Goal: Task Accomplishment & Management: Complete application form

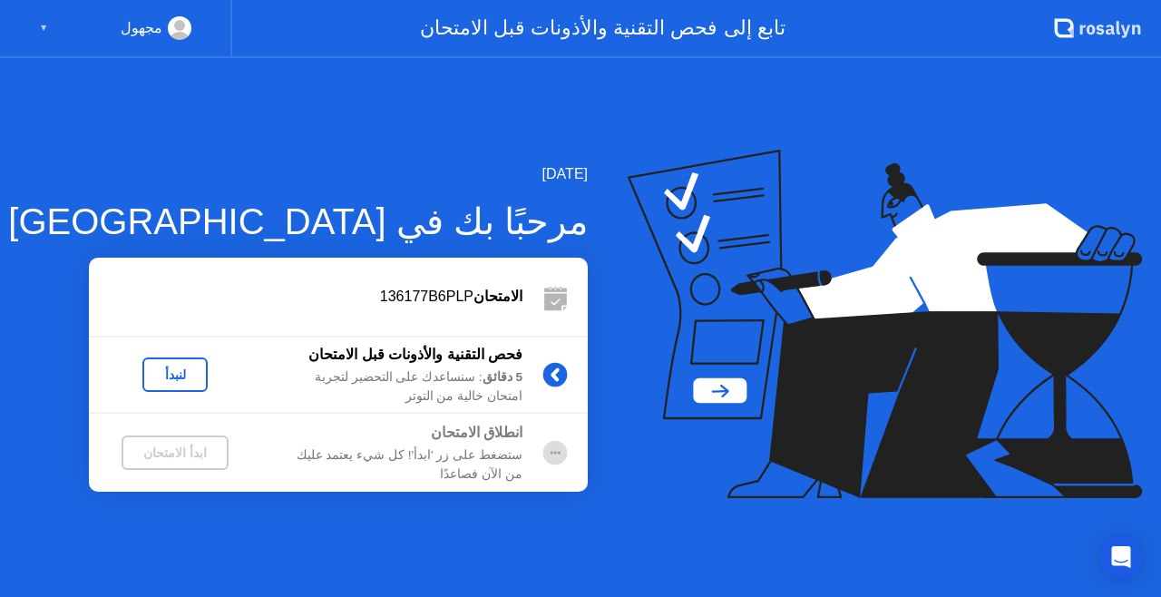
click at [180, 375] on div "لنبدأ" at bounding box center [175, 374] width 51 height 15
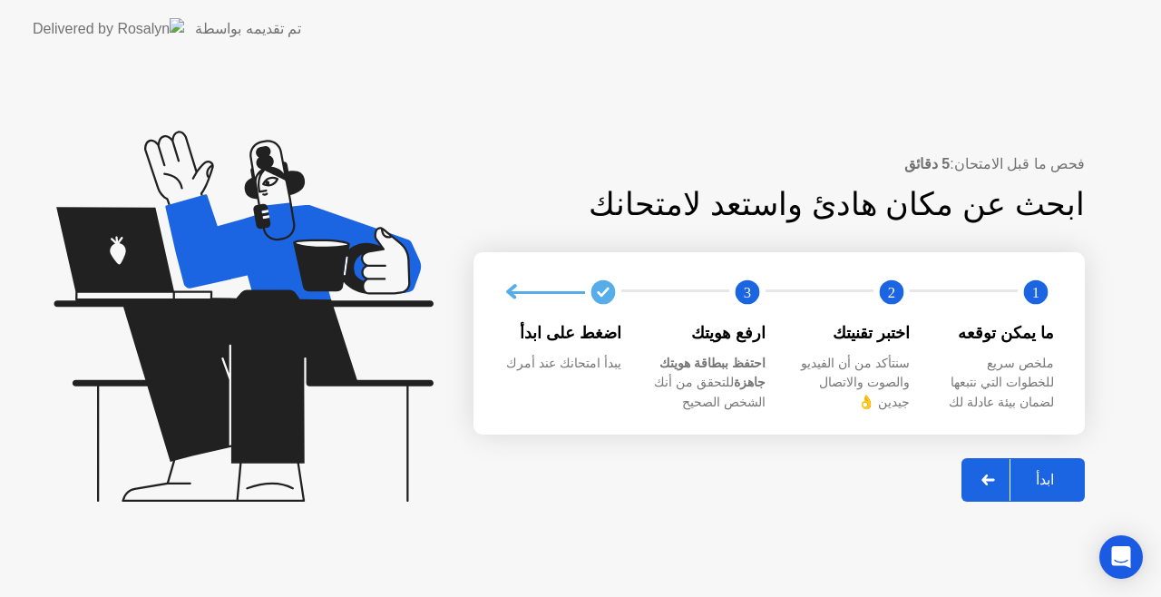
click at [1061, 472] on div "ابدأ" at bounding box center [1044, 479] width 69 height 17
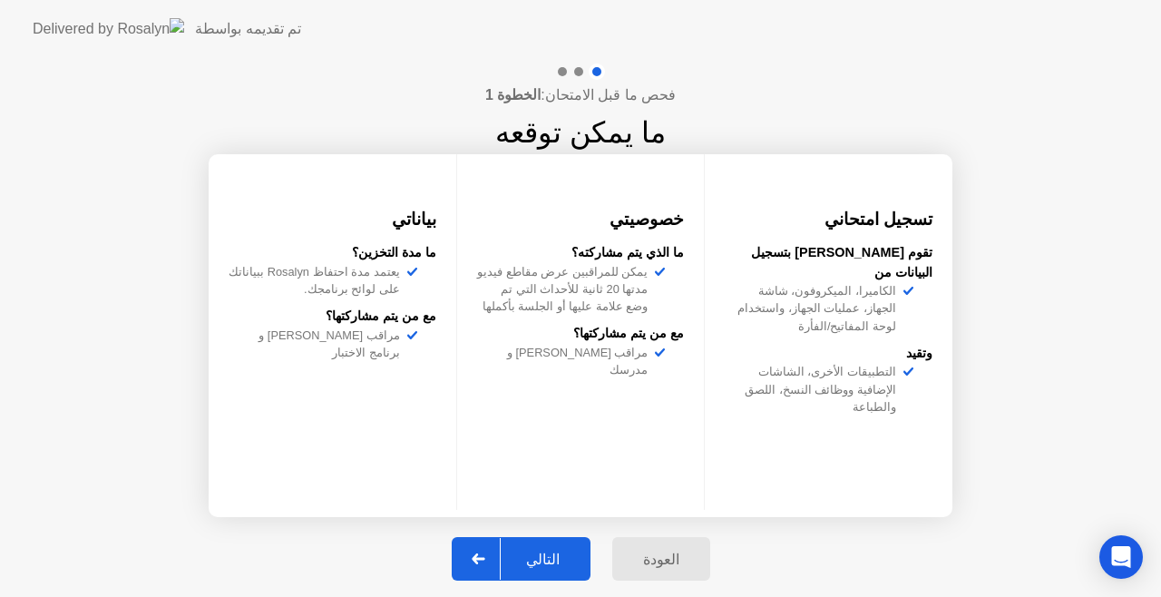
click at [547, 560] on div "التالي" at bounding box center [543, 559] width 84 height 17
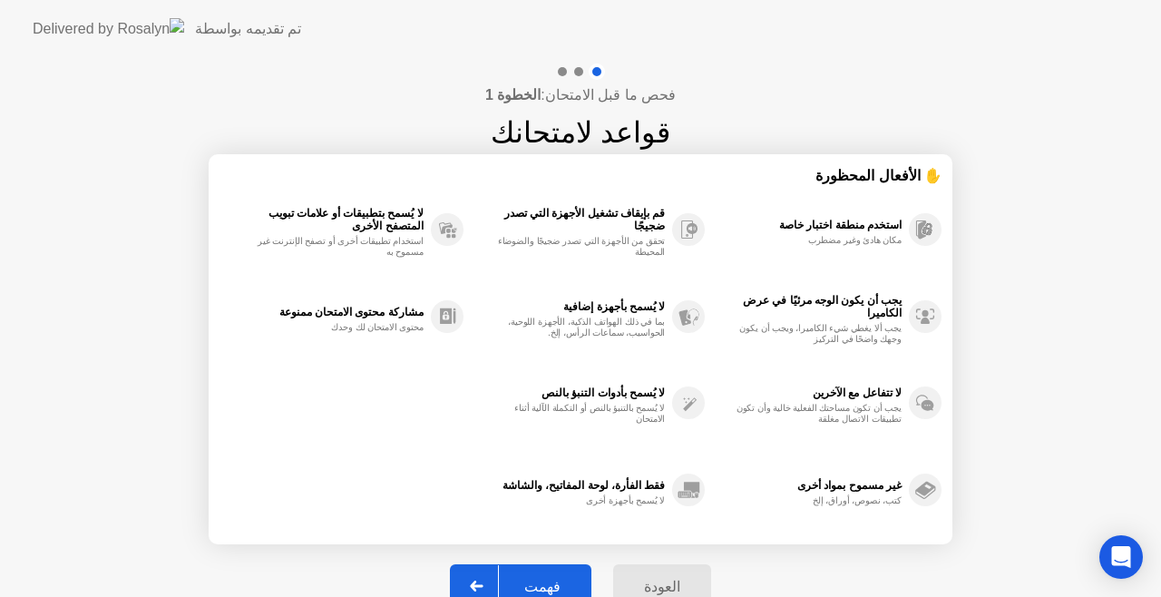
click at [552, 580] on div "فهمت" at bounding box center [542, 586] width 87 height 17
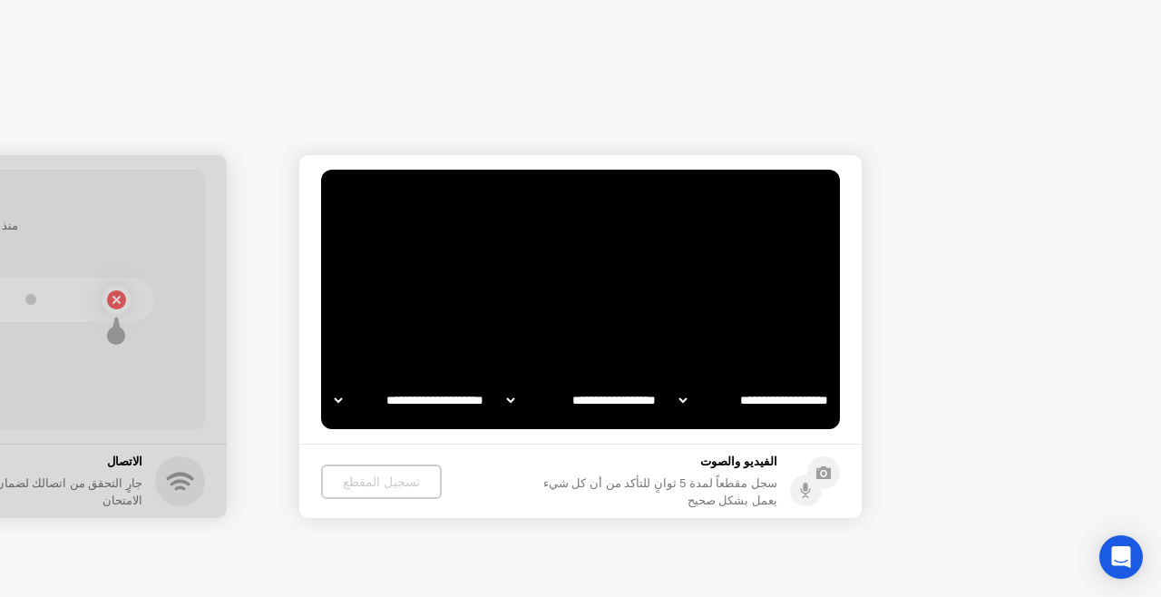
select select "**********"
select select "*******"
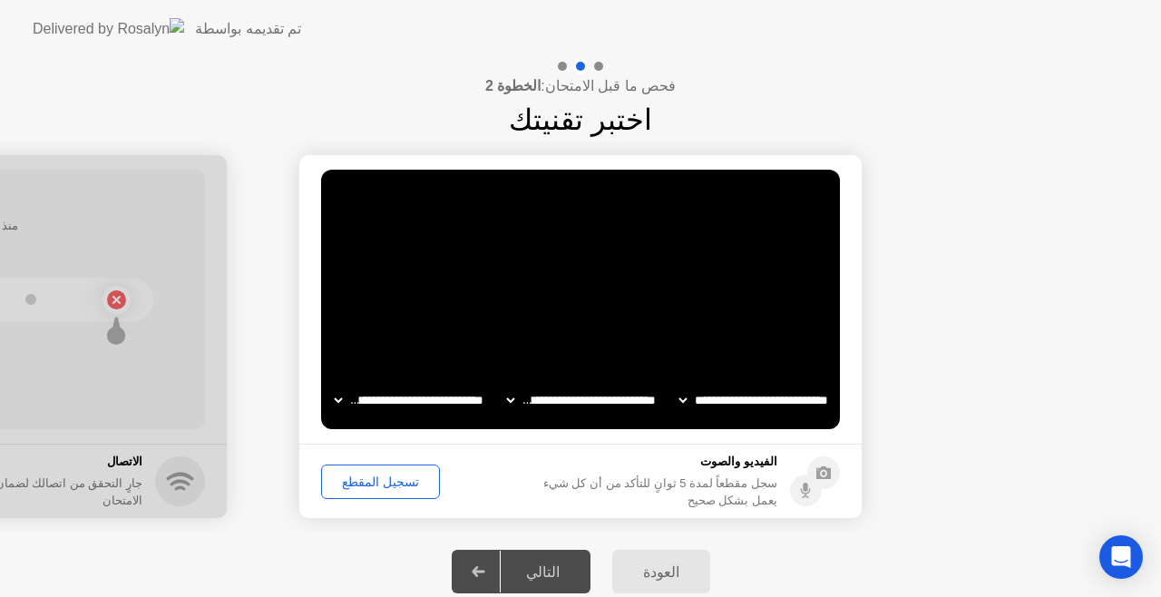
click at [556, 573] on div "التالي" at bounding box center [543, 571] width 84 height 17
click at [375, 487] on div "تسجيل المقطع" at bounding box center [380, 481] width 106 height 15
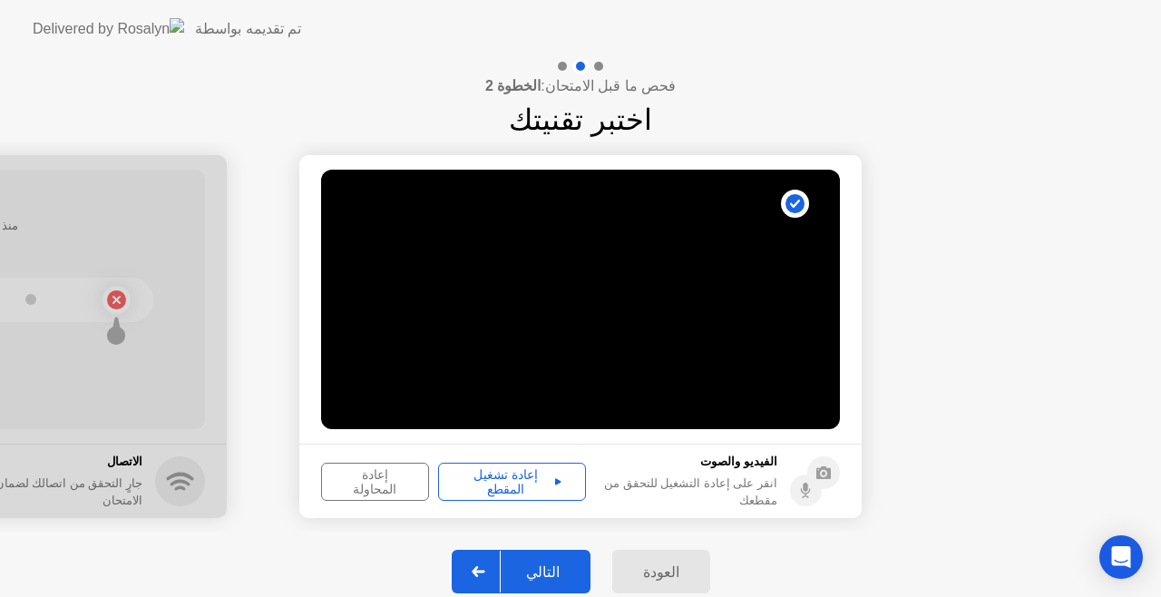
click at [508, 472] on div "إعادة تشغيل المقطع" at bounding box center [511, 481] width 135 height 29
click at [542, 572] on div "التالي" at bounding box center [543, 571] width 84 height 17
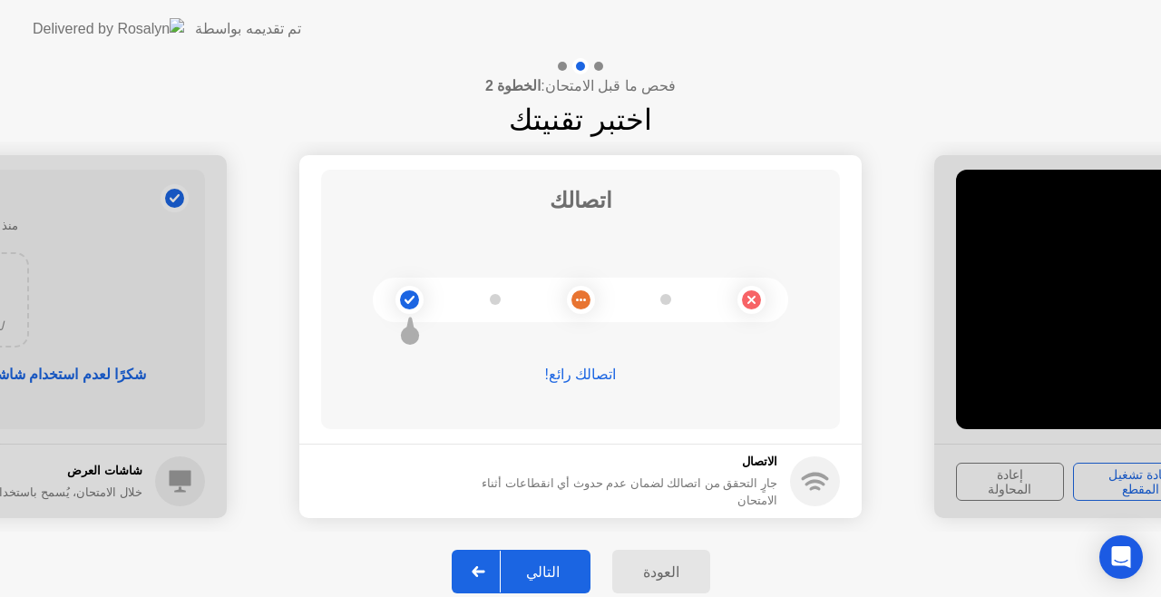
click at [542, 572] on div "التالي" at bounding box center [543, 571] width 84 height 17
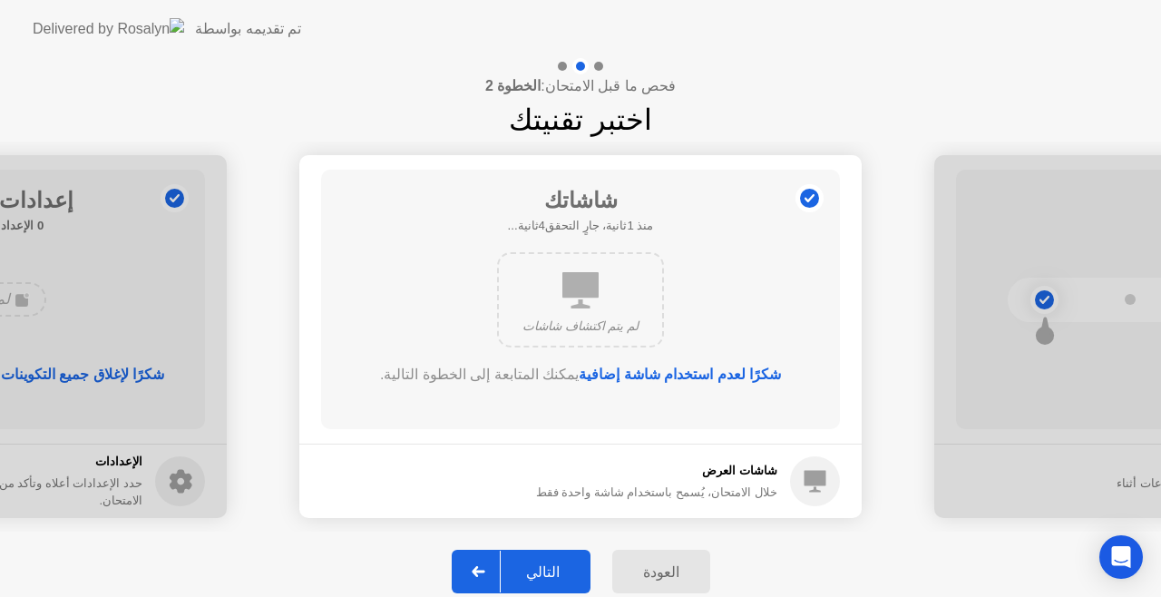
click at [542, 572] on div "التالي" at bounding box center [543, 571] width 84 height 17
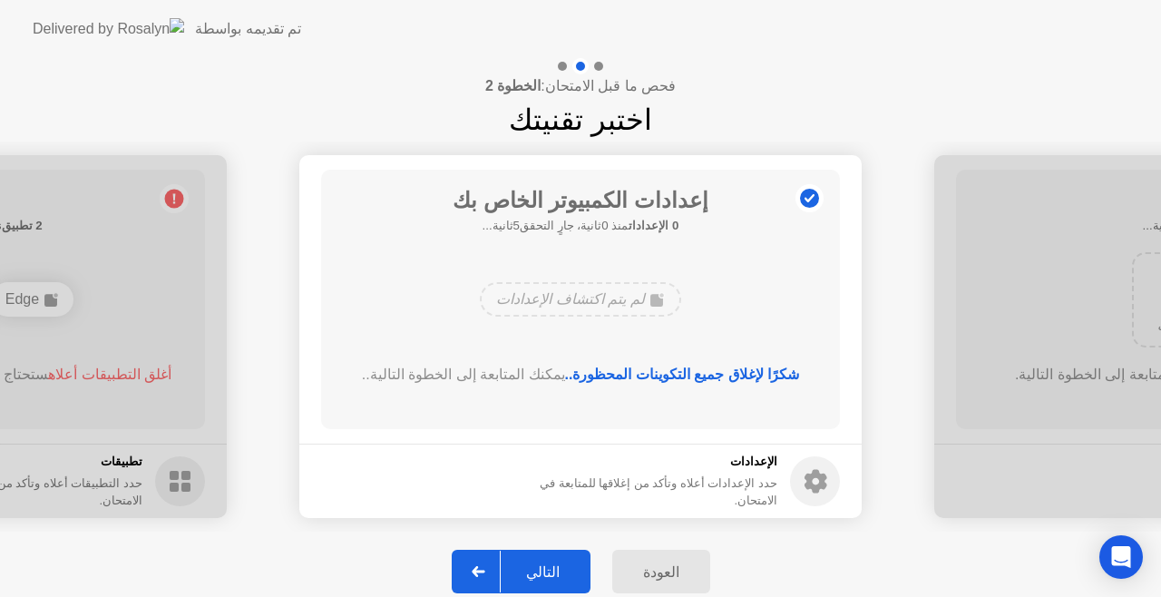
click at [542, 572] on div "التالي" at bounding box center [543, 571] width 84 height 17
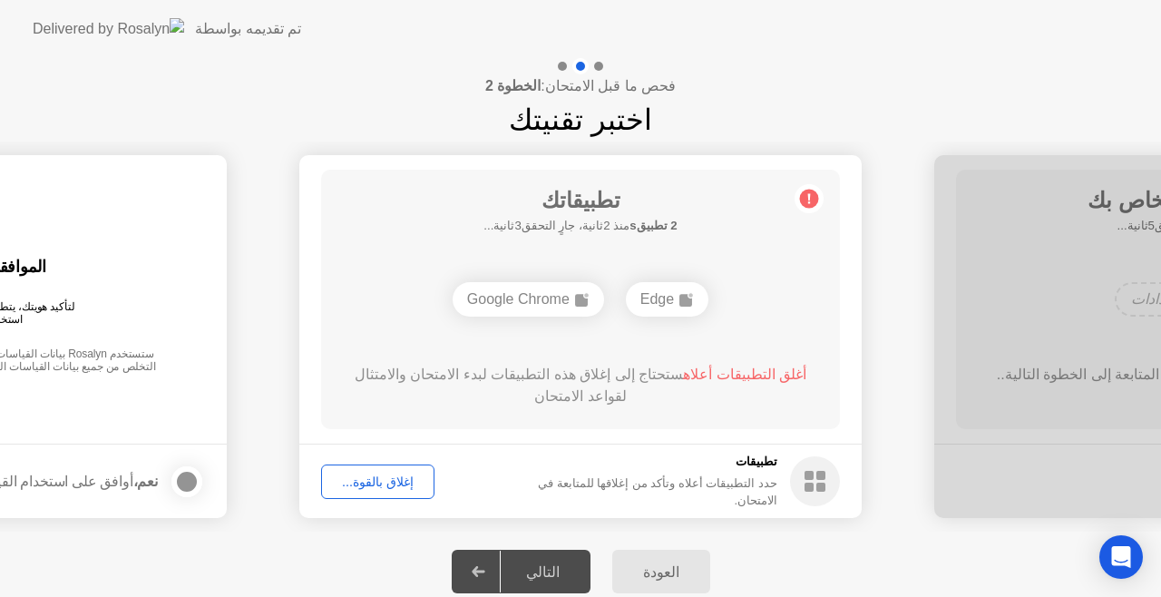
click at [388, 479] on div "إغلاق بالقوة..." at bounding box center [377, 481] width 101 height 15
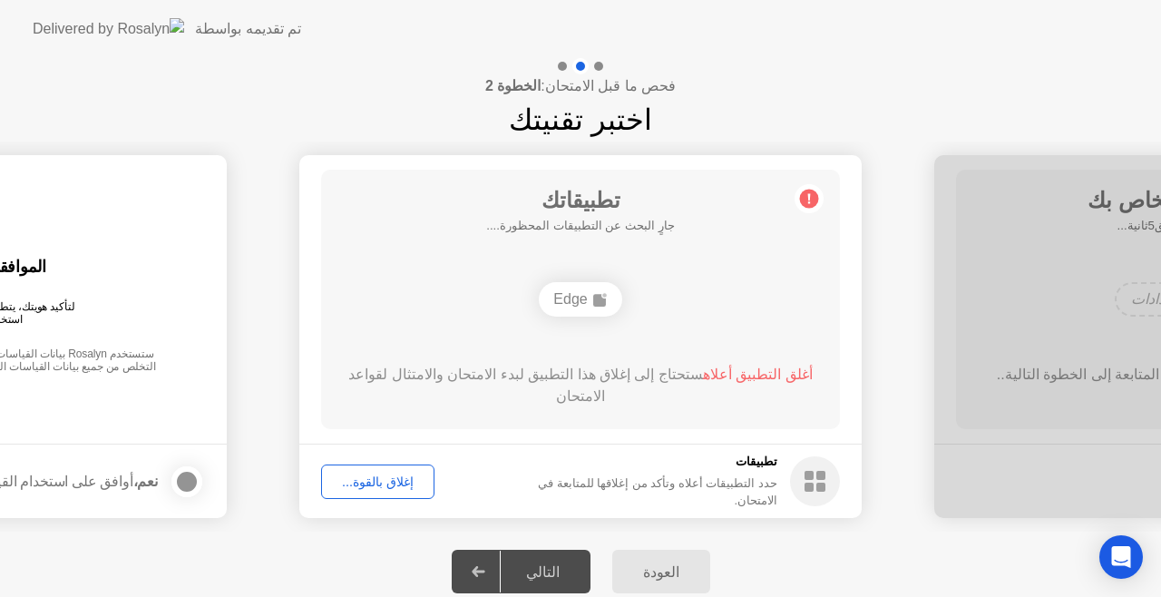
click at [385, 483] on div "إغلاق بالقوة..." at bounding box center [377, 481] width 101 height 15
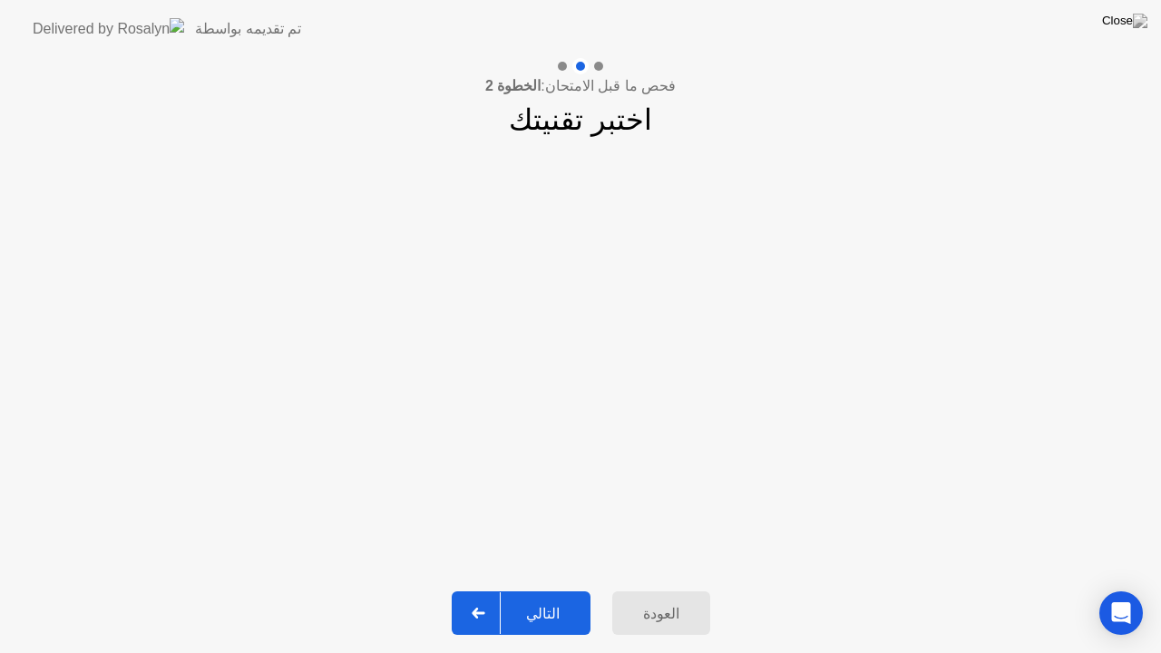
click at [561, 596] on div "التالي" at bounding box center [543, 613] width 84 height 17
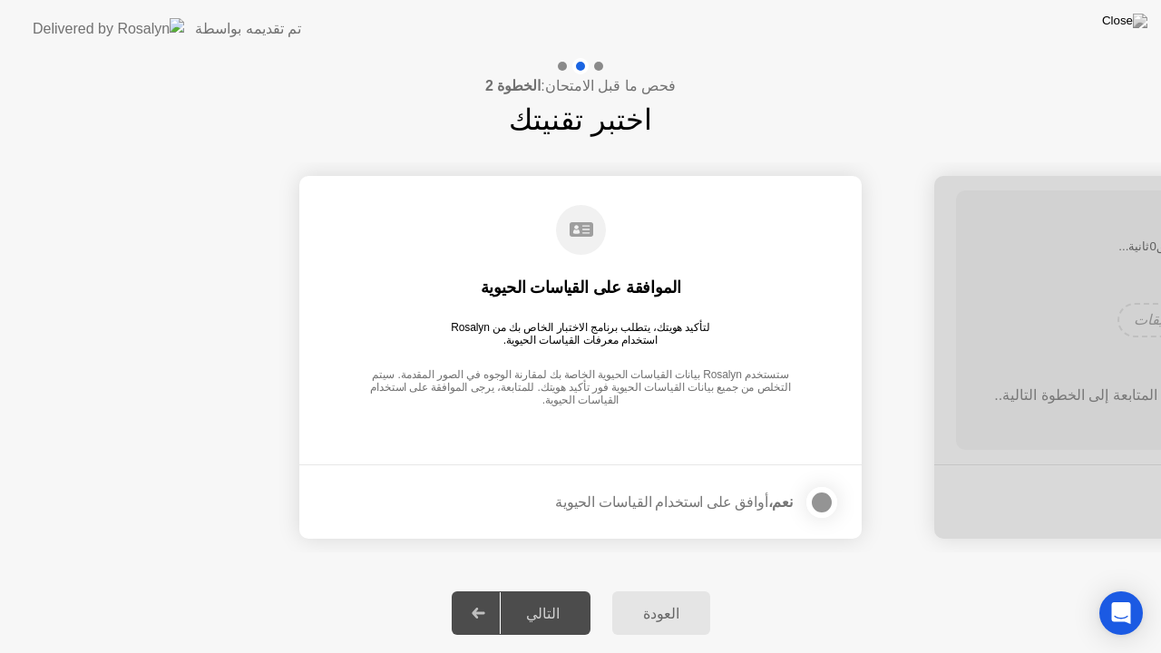
click at [818, 499] on div at bounding box center [822, 503] width 22 height 22
click at [562, 596] on button "التالي" at bounding box center [521, 613] width 139 height 44
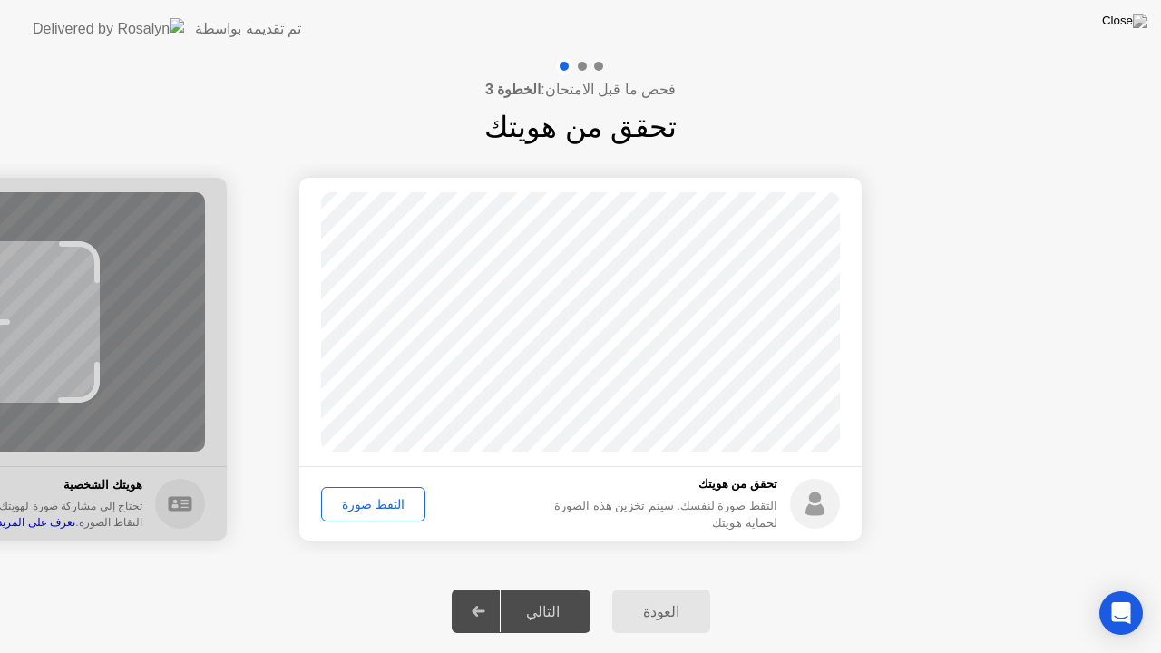
click at [365, 505] on div "التقط صورة" at bounding box center [373, 504] width 92 height 15
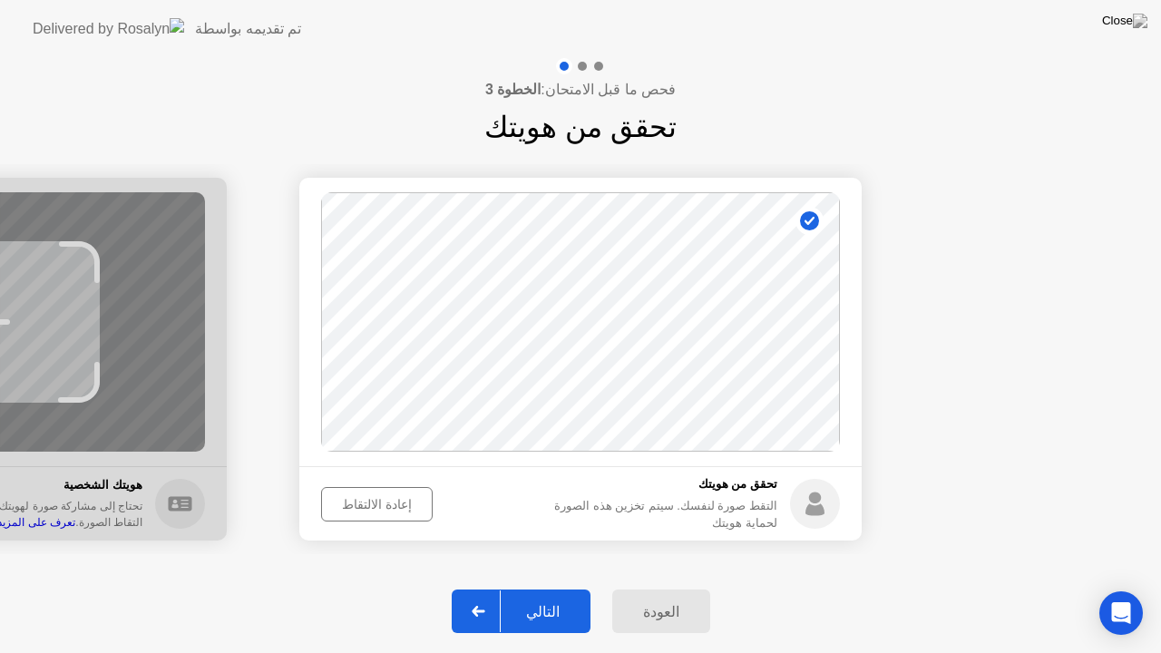
click at [375, 507] on div "إعادة الالتقاط" at bounding box center [376, 504] width 99 height 15
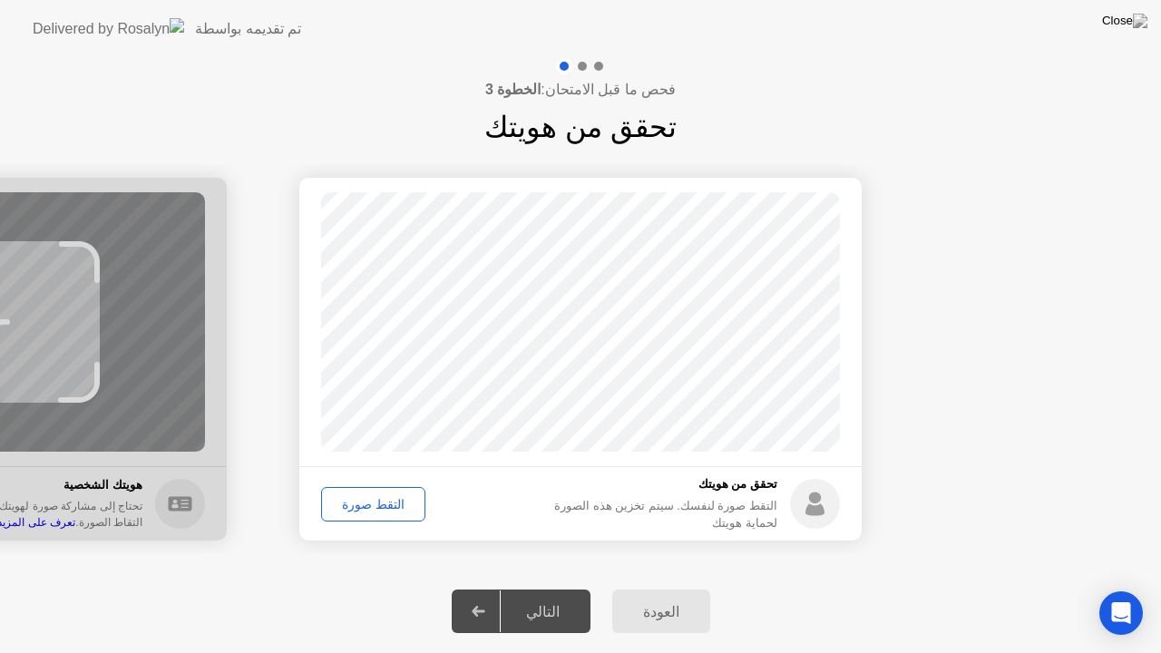
click at [375, 507] on div "التقط صورة" at bounding box center [373, 504] width 92 height 15
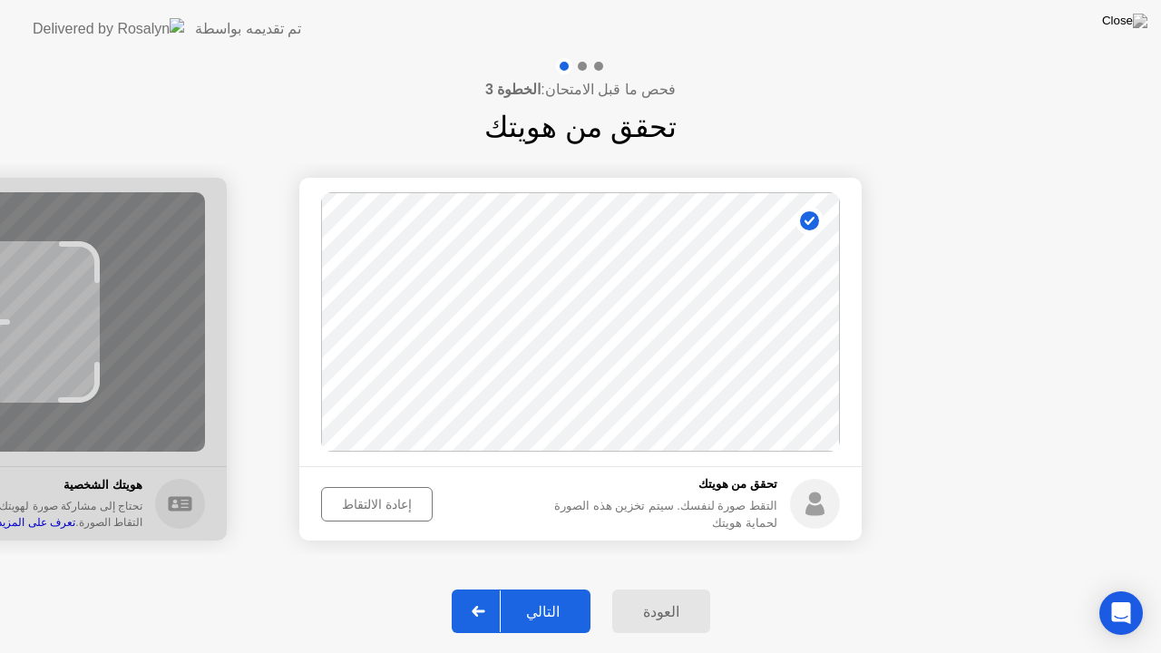
click at [551, 596] on div "التالي" at bounding box center [543, 611] width 84 height 17
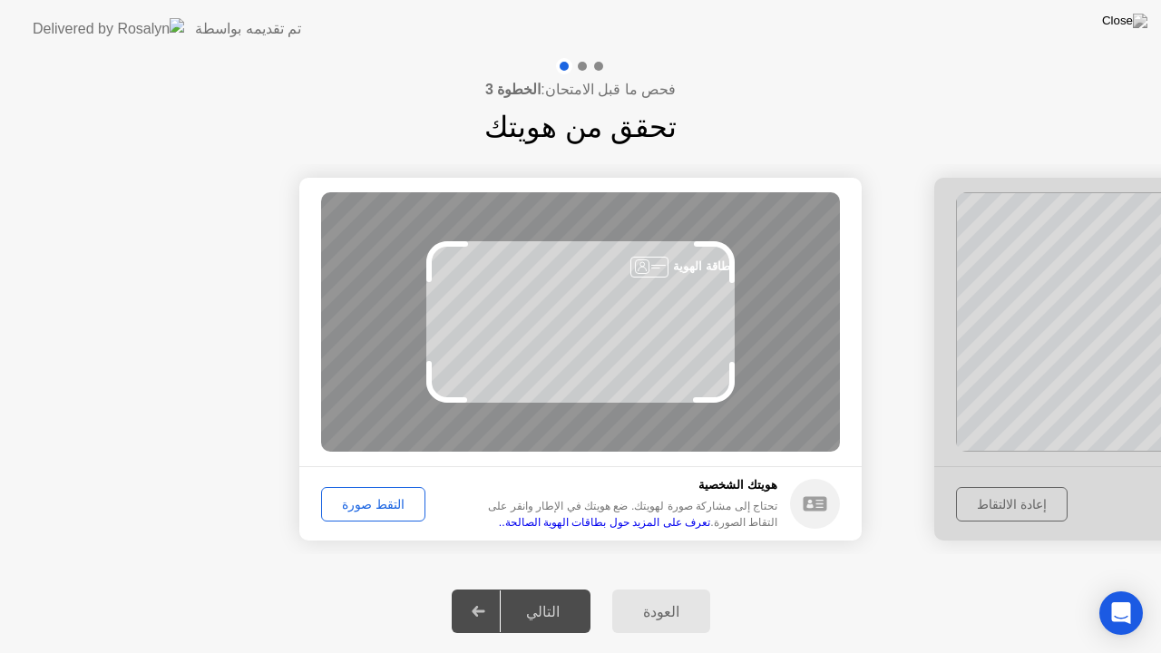
click at [710, 523] on link "تعرف على المزيد حول بطاقات الهوية الصالحة.." at bounding box center [604, 522] width 211 height 13
click at [348, 512] on div "التقط صورة" at bounding box center [373, 504] width 92 height 15
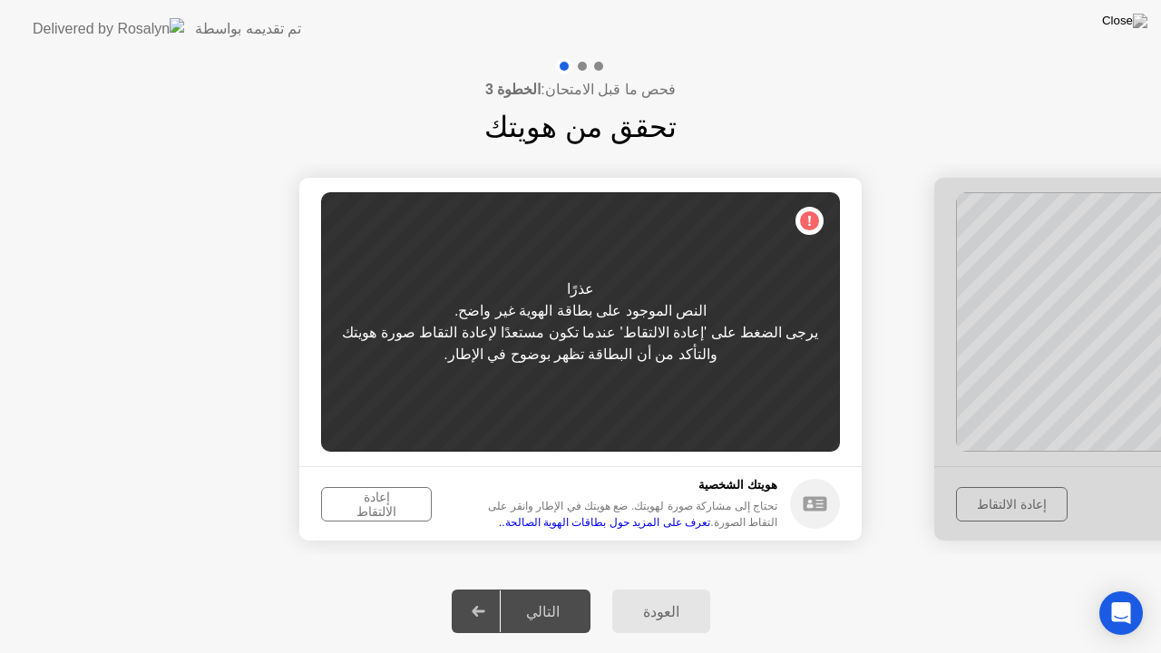
click at [354, 510] on div "إعادة الالتقاط" at bounding box center [376, 504] width 98 height 29
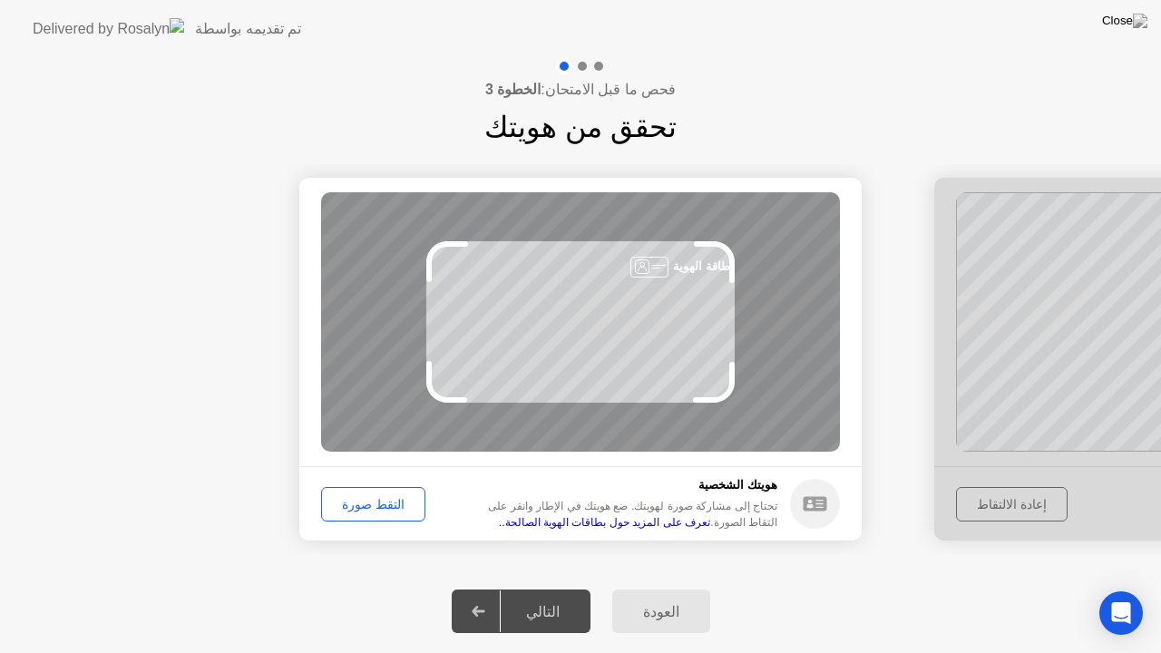
click at [354, 510] on div "التقط صورة" at bounding box center [373, 504] width 92 height 15
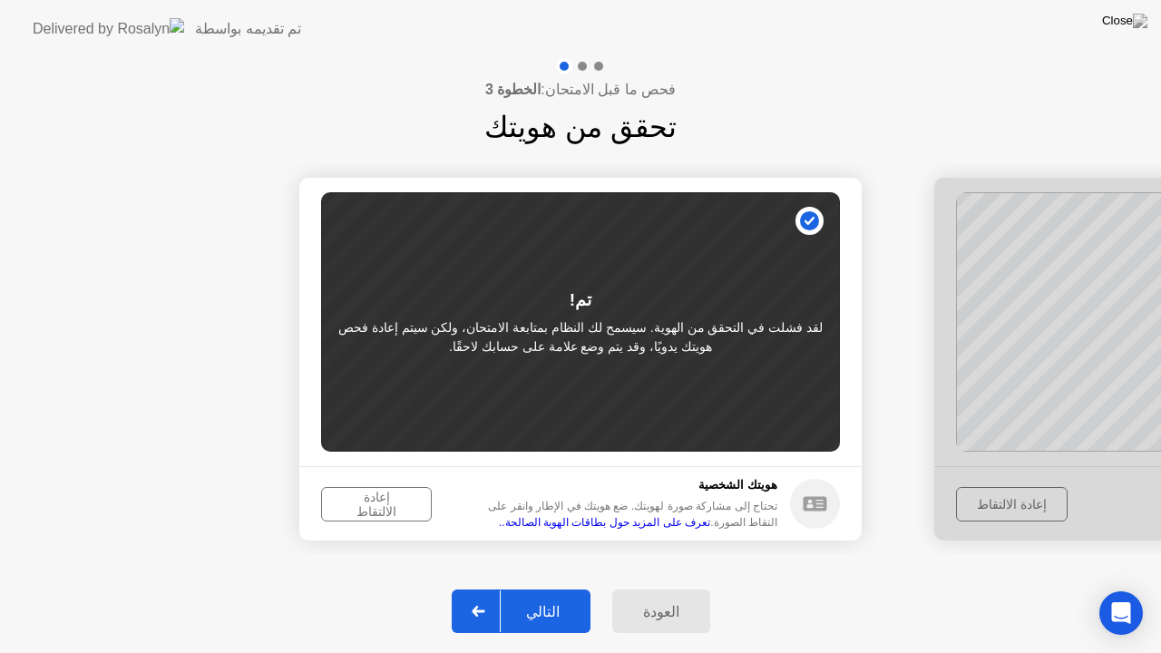
click at [354, 510] on div "إعادة الالتقاط" at bounding box center [376, 504] width 98 height 29
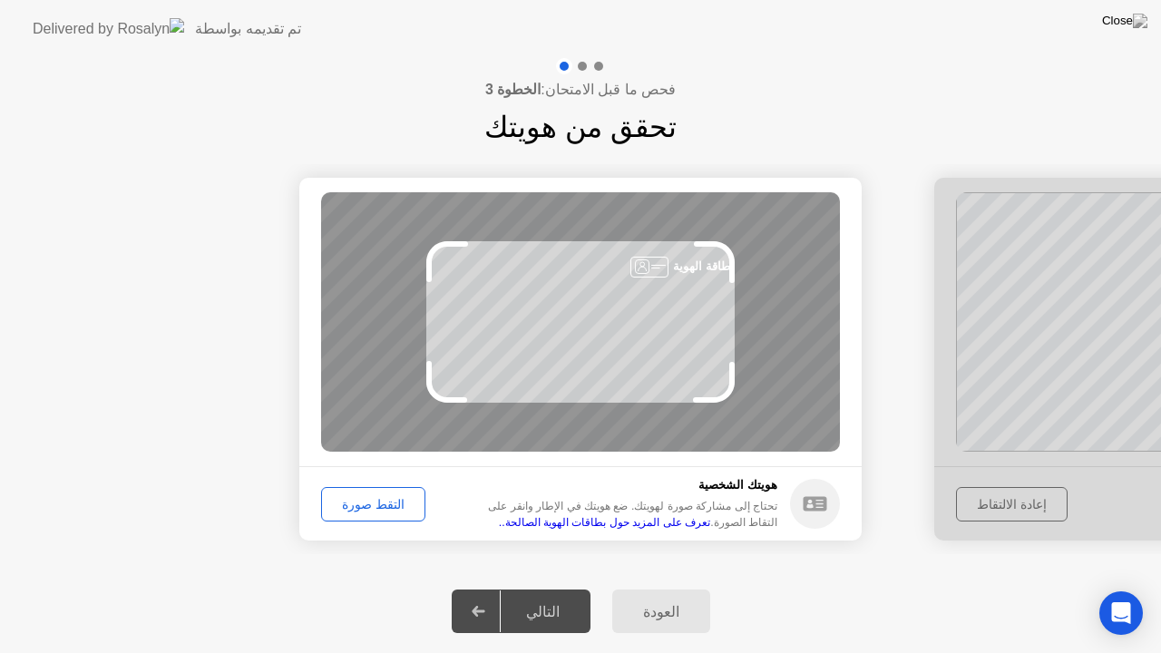
click at [352, 507] on div "التقط صورة" at bounding box center [373, 504] width 92 height 15
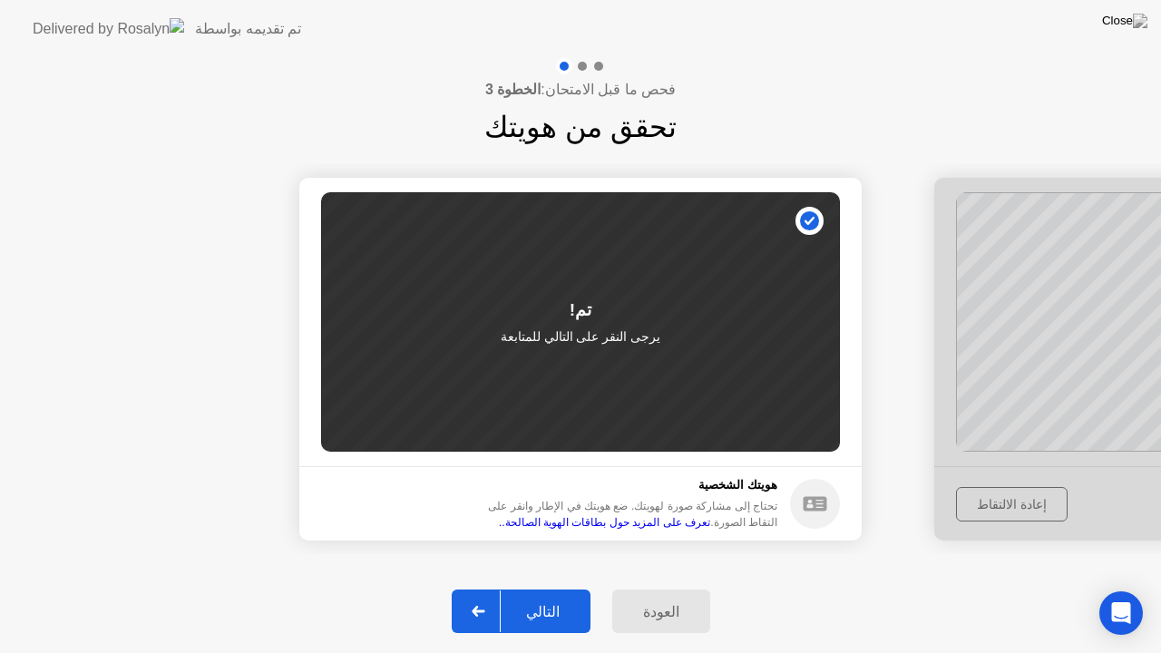
click at [531, 596] on div "التالي" at bounding box center [543, 611] width 84 height 17
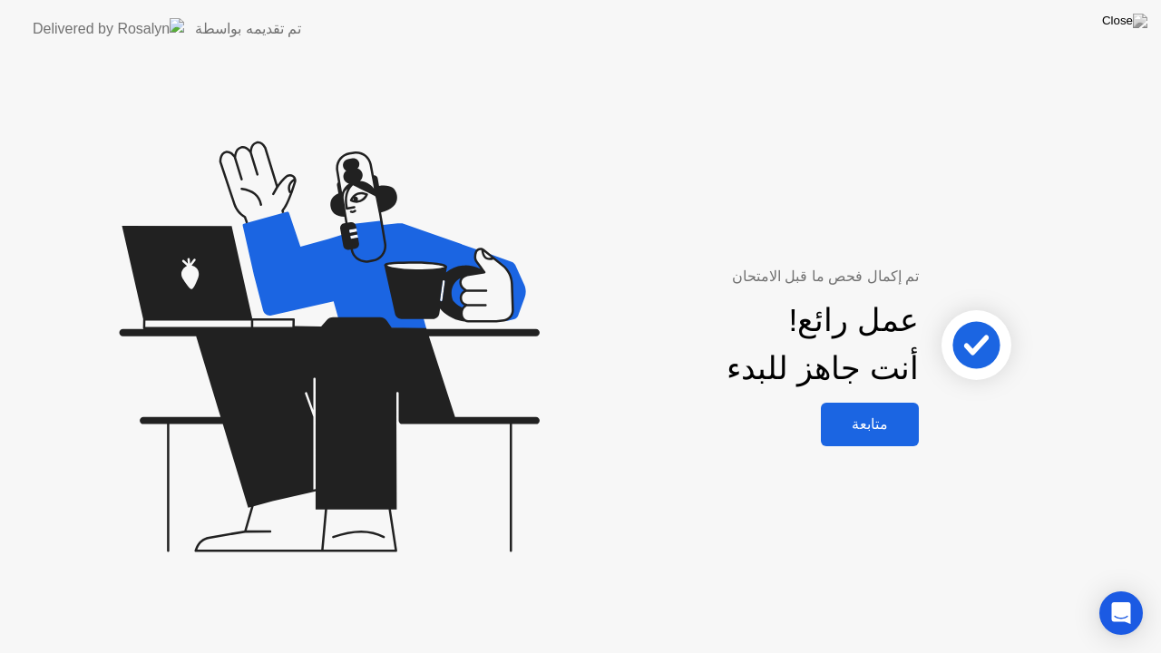
click at [875, 423] on div "متابعة" at bounding box center [869, 423] width 87 height 17
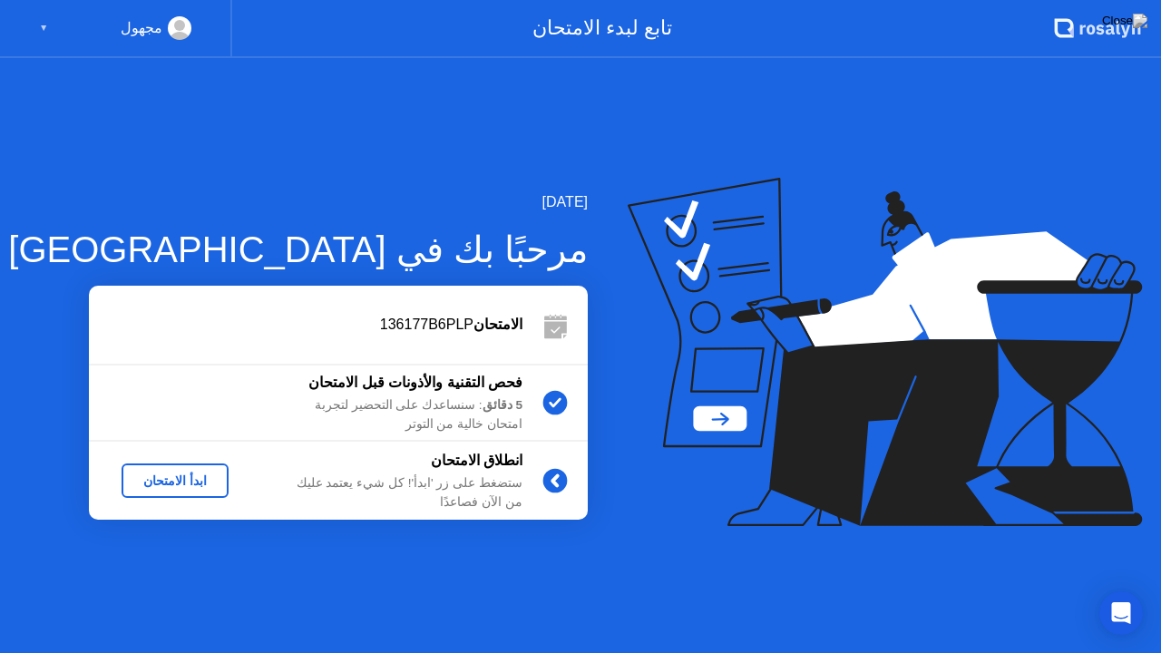
click at [196, 484] on div "ابدأ الامتحان" at bounding box center [175, 480] width 93 height 15
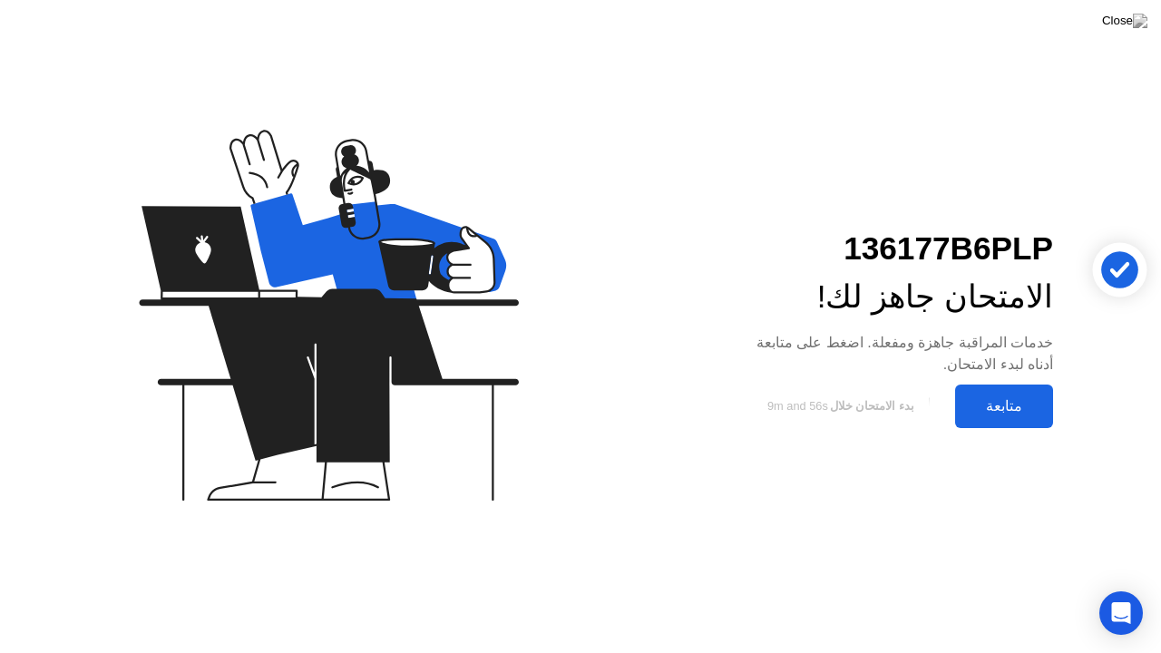
click at [1009, 403] on div "متابعة" at bounding box center [1003, 405] width 87 height 17
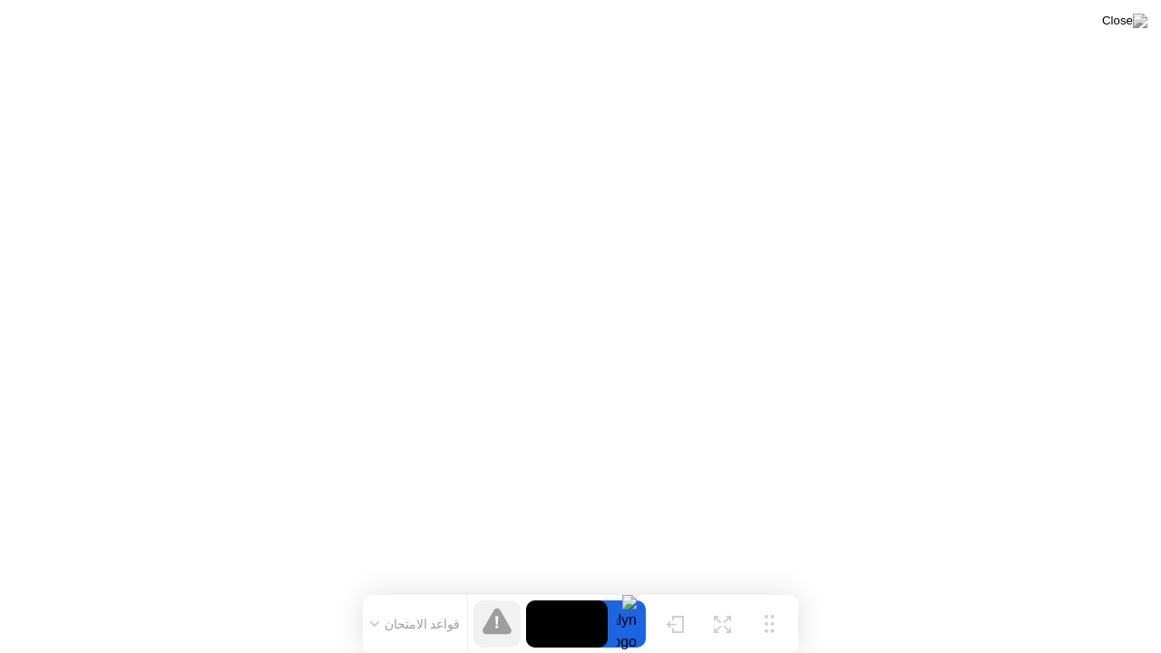
click at [572, 596] on video at bounding box center [567, 623] width 82 height 47
click at [626, 596] on div at bounding box center [627, 623] width 38 height 47
click at [773, 596] on div "تحريك" at bounding box center [768, 638] width 25 height 12
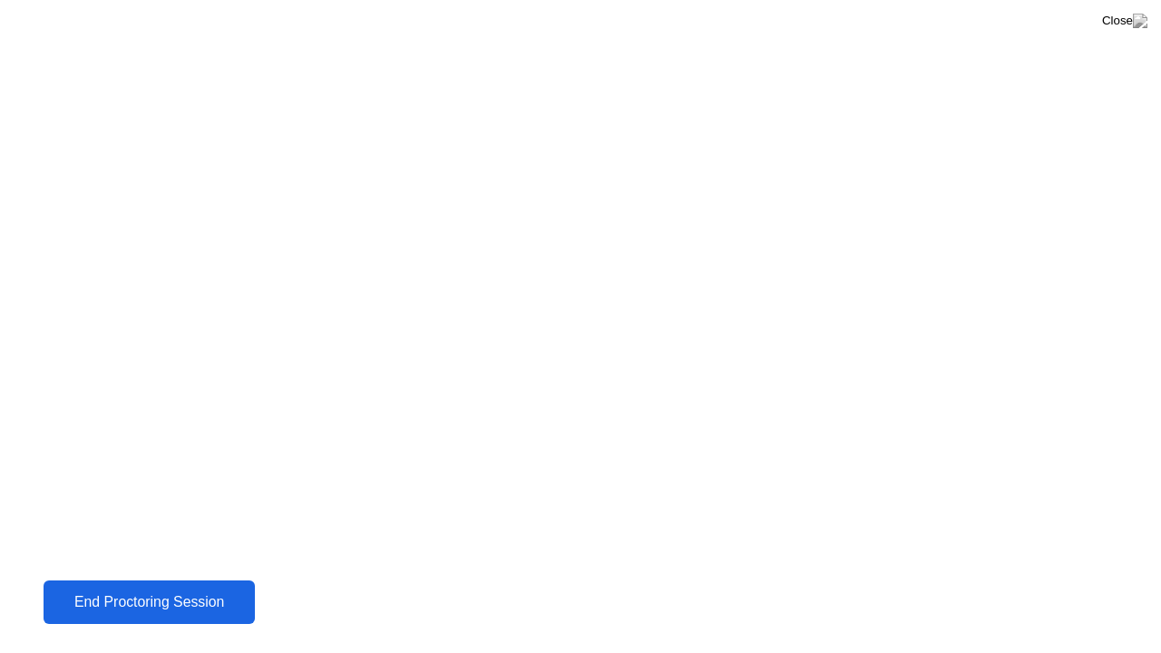
click at [202, 596] on div "End Proctoring Session" at bounding box center [149, 602] width 203 height 16
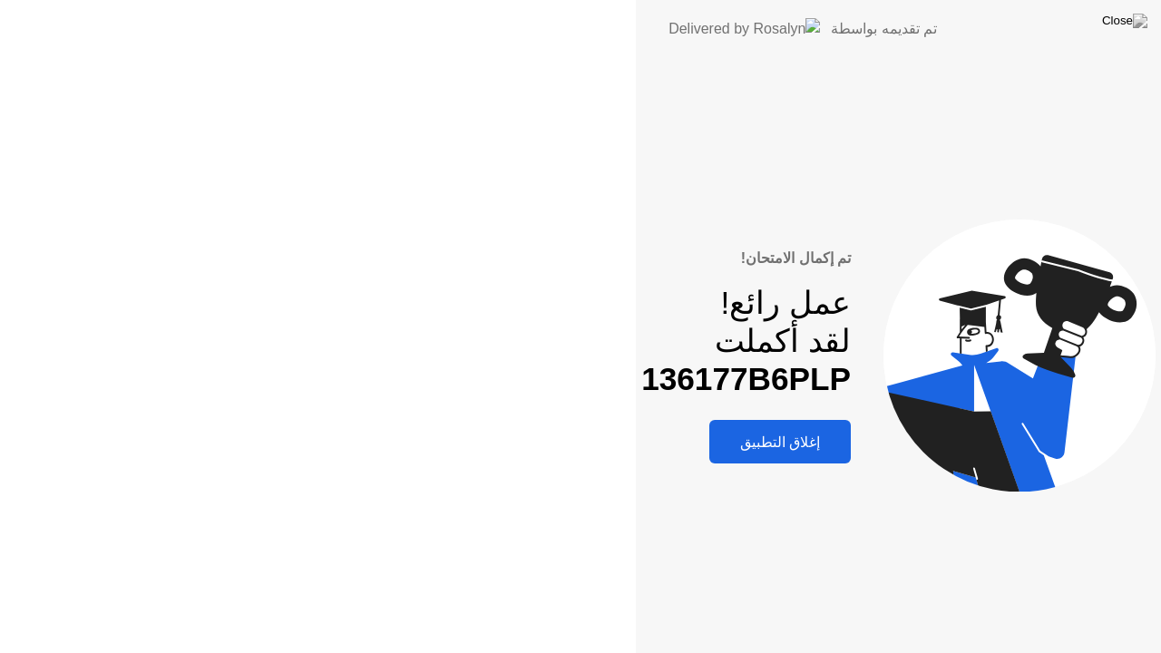
click at [636, 596] on div "تم إكمال الامتحان! عمل رائع! لقد أكملت 136177B6PLP إغلاق التطبيق" at bounding box center [898, 355] width 525 height 595
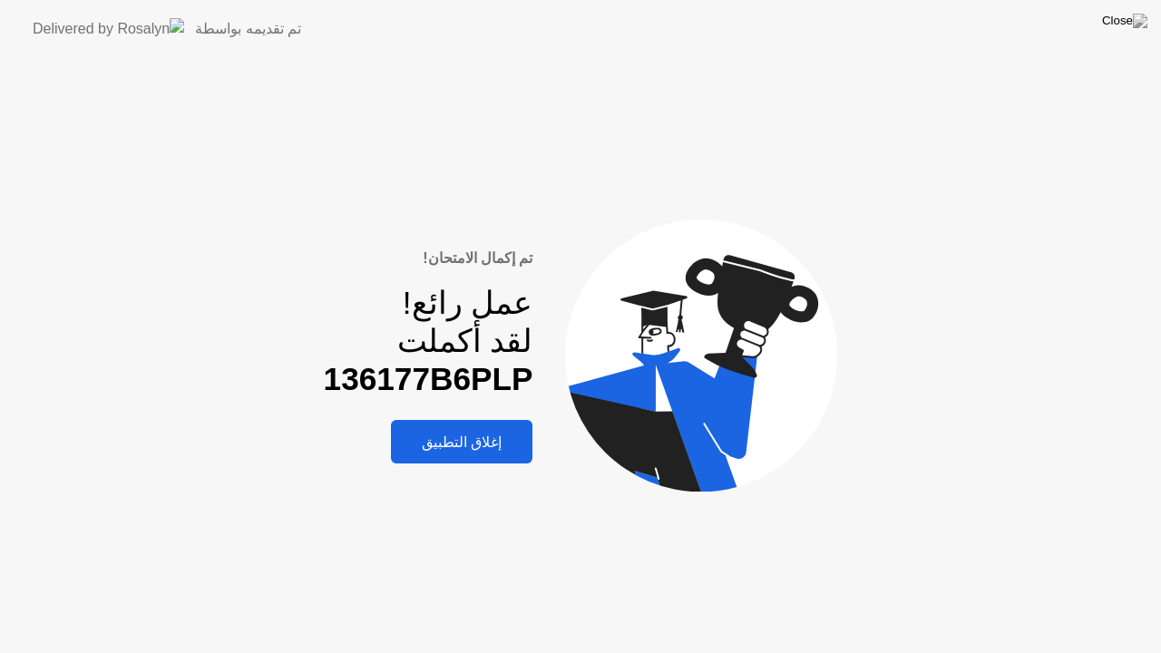
click at [525, 429] on button "إغلاق التطبيق" at bounding box center [461, 442] width 141 height 44
